Goal: Task Accomplishment & Management: Manage account settings

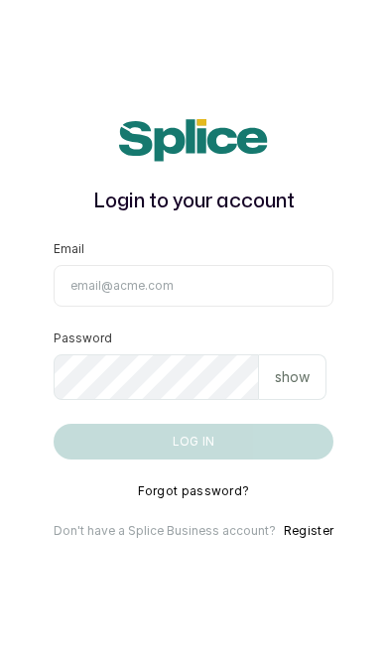
scroll to position [130, 0]
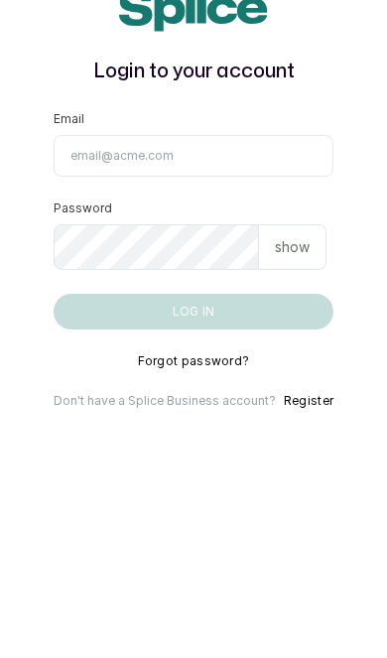
click at [282, 265] on input "Email" at bounding box center [194, 286] width 280 height 42
type input "[EMAIL_ADDRESS][DOMAIN_NAME]"
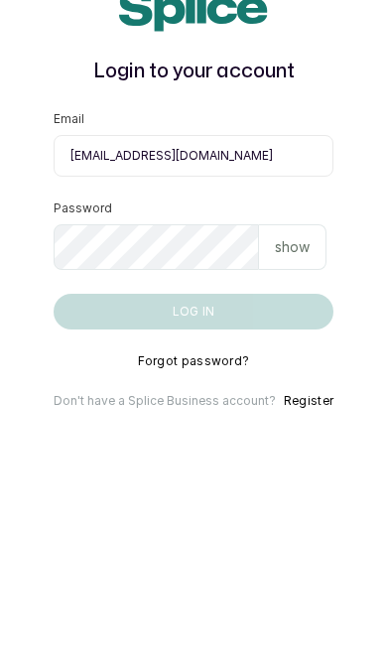
scroll to position [81, 0]
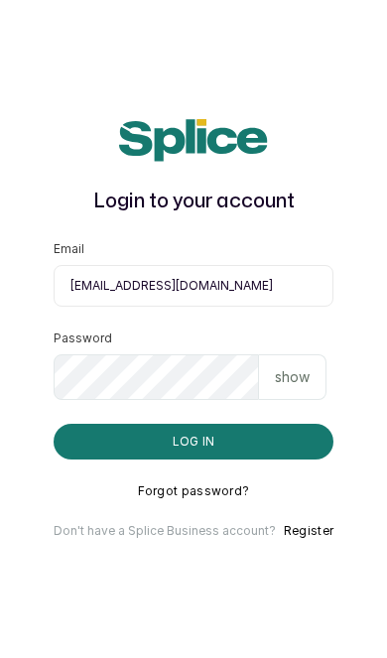
click at [307, 423] on button "Log in" at bounding box center [194, 441] width 280 height 36
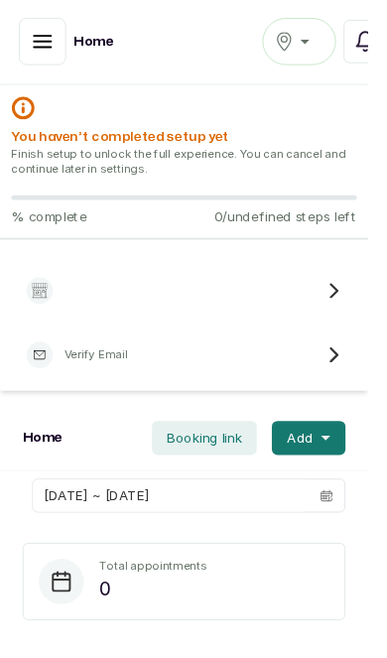
scroll to position [2, 0]
